Goal: Information Seeking & Learning: Learn about a topic

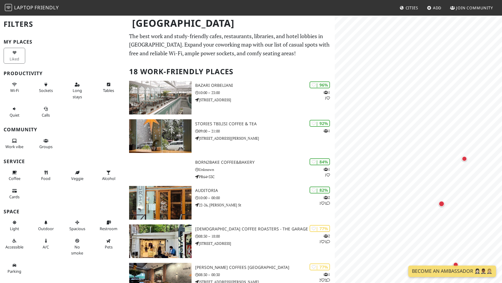
click at [502, 178] on html "Laptop Friendly Cities Add Join Community Tbilisi Filters My Places Liked Produ…" at bounding box center [251, 141] width 502 height 283
click at [467, 163] on div "Map marker" at bounding box center [468, 160] width 8 height 8
click at [467, 159] on div "Map marker" at bounding box center [467, 159] width 5 height 5
click at [443, 206] on div "Map marker" at bounding box center [445, 205] width 6 height 6
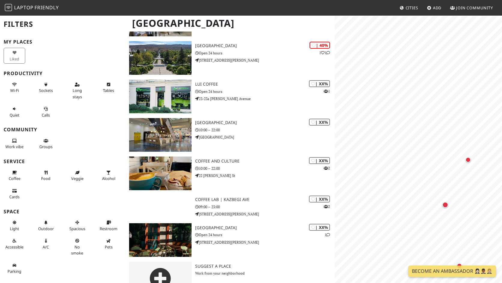
scroll to position [500, 0]
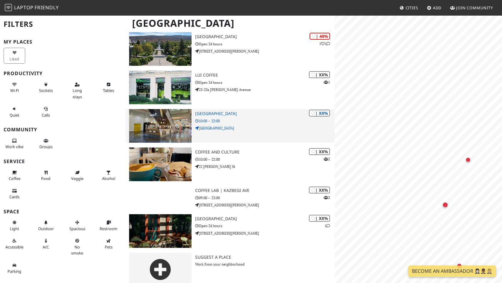
click at [179, 118] on img at bounding box center [160, 126] width 62 height 34
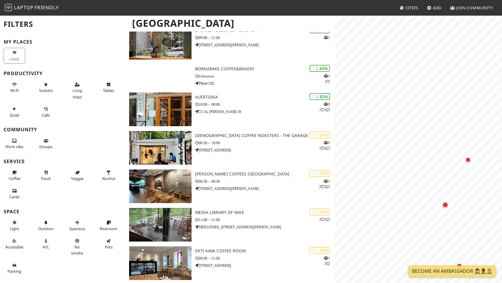
scroll to position [0, 0]
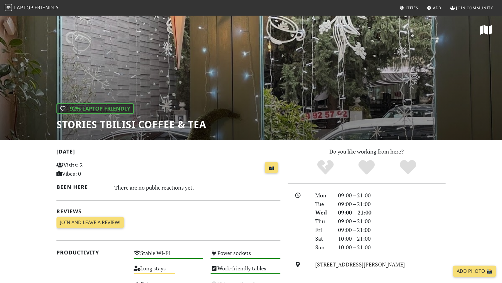
click at [292, 89] on div "| 92% Laptop Friendly Stories Tbilisi Coffee & Tea" at bounding box center [251, 77] width 502 height 125
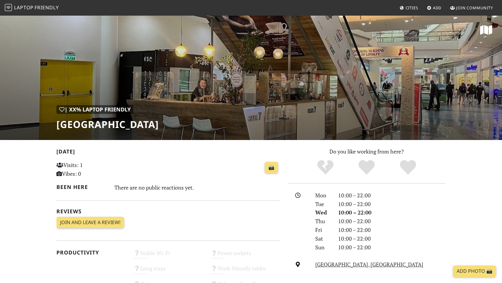
click at [233, 84] on div "| XX% Laptop Friendly [GEOGRAPHIC_DATA]" at bounding box center [251, 77] width 502 height 125
